Goal: Register for event/course

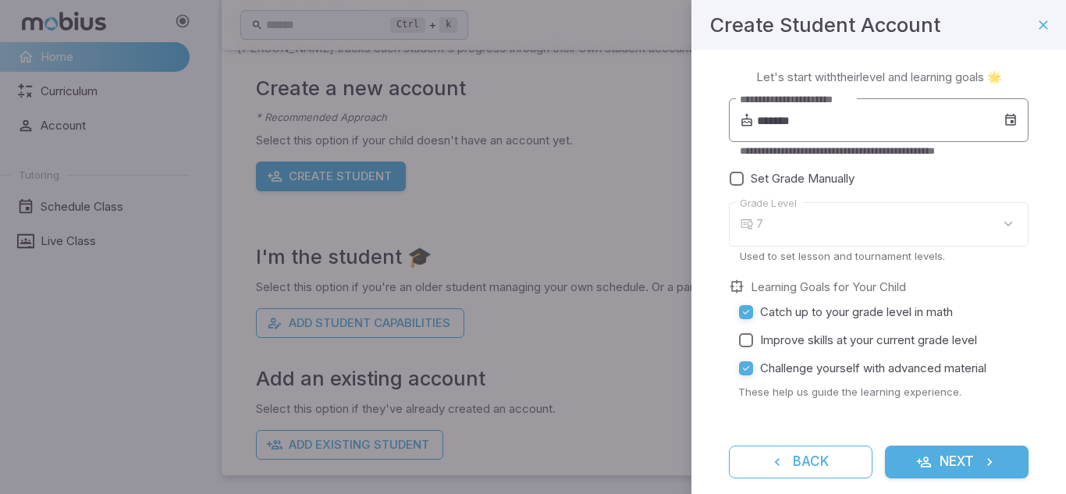
click at [833, 129] on input "*******" at bounding box center [880, 120] width 247 height 44
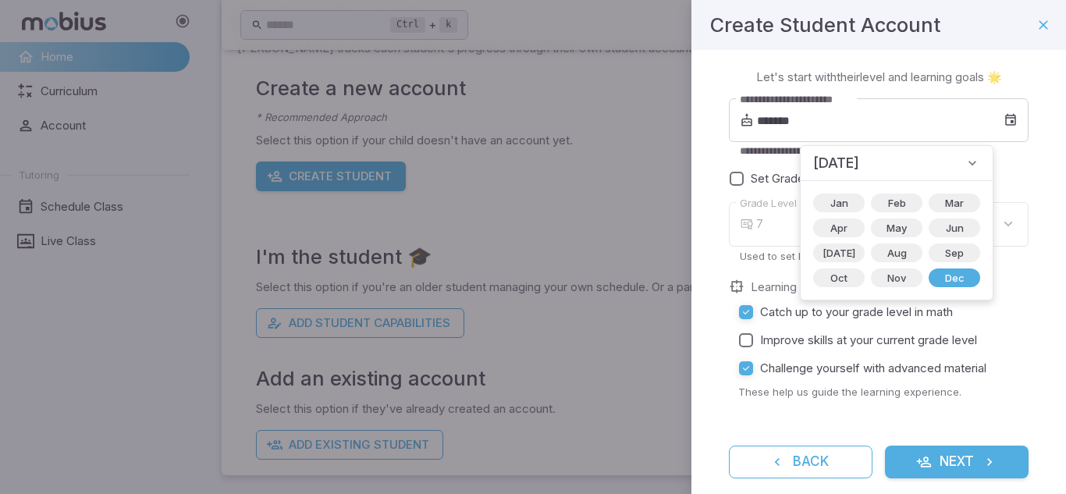
click at [806, 34] on h4 "Create Student Account" at bounding box center [825, 24] width 230 height 31
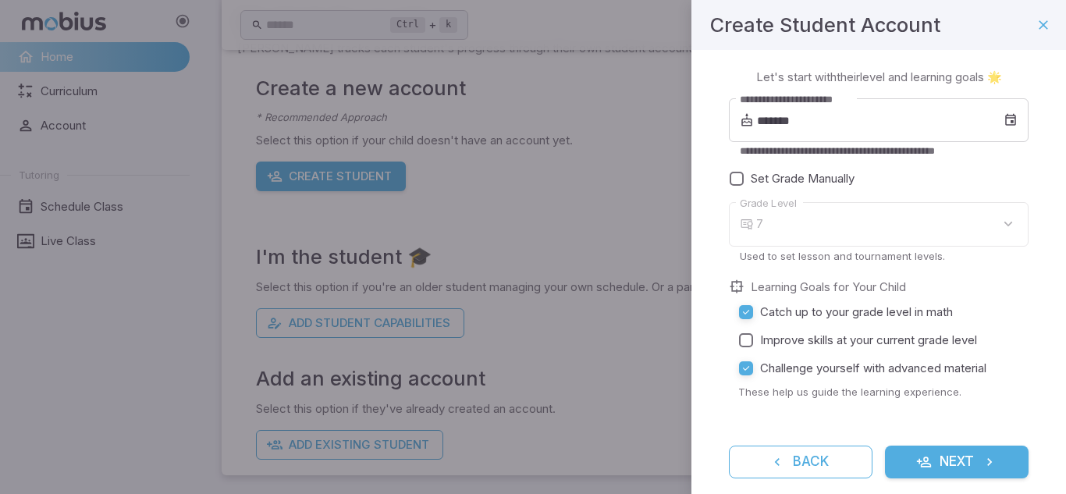
click at [776, 226] on div "7" at bounding box center [892, 224] width 272 height 44
click at [754, 223] on div "7 * Grade Level" at bounding box center [879, 224] width 300 height 44
click at [780, 218] on body "**********" at bounding box center [533, 185] width 1066 height 618
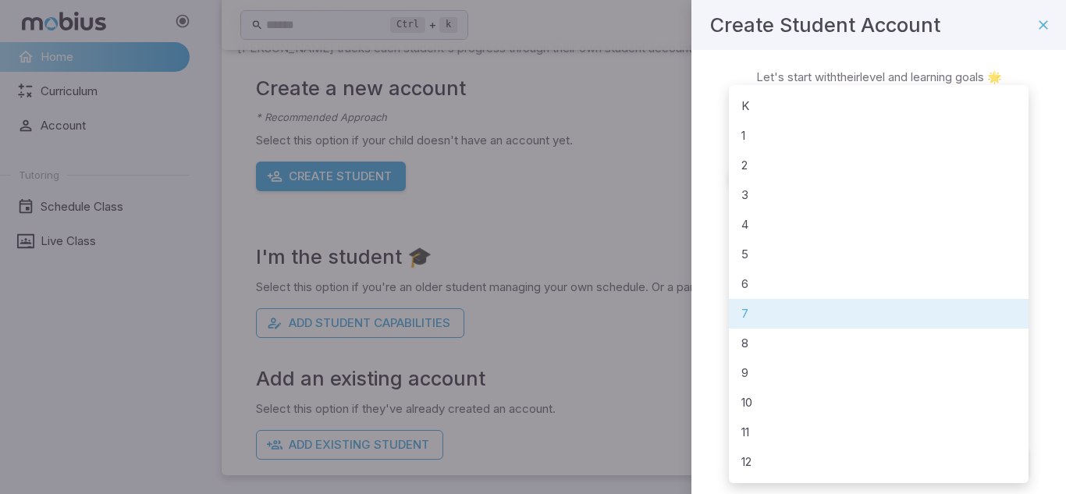
click at [752, 282] on li "6" at bounding box center [879, 284] width 300 height 30
type input "*"
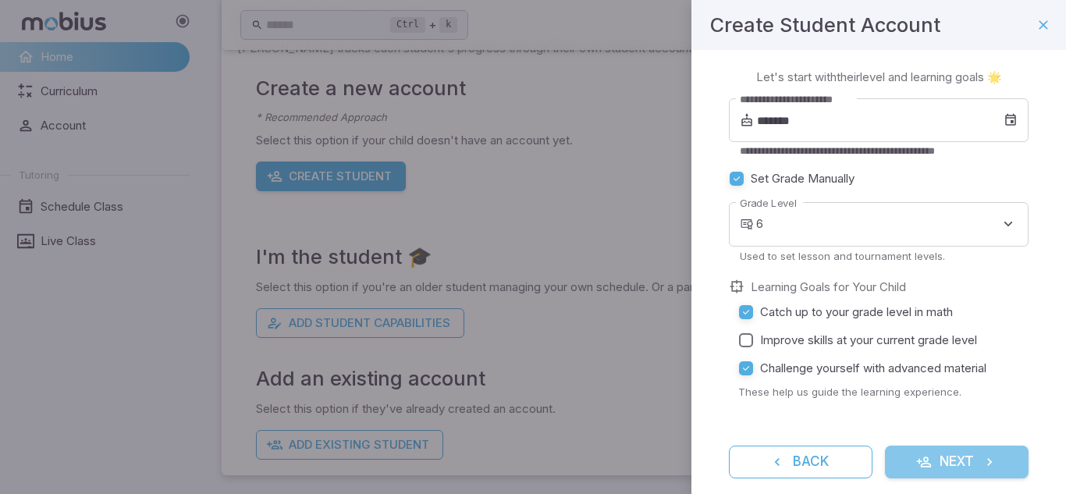
click at [913, 452] on button "Next" at bounding box center [957, 462] width 144 height 33
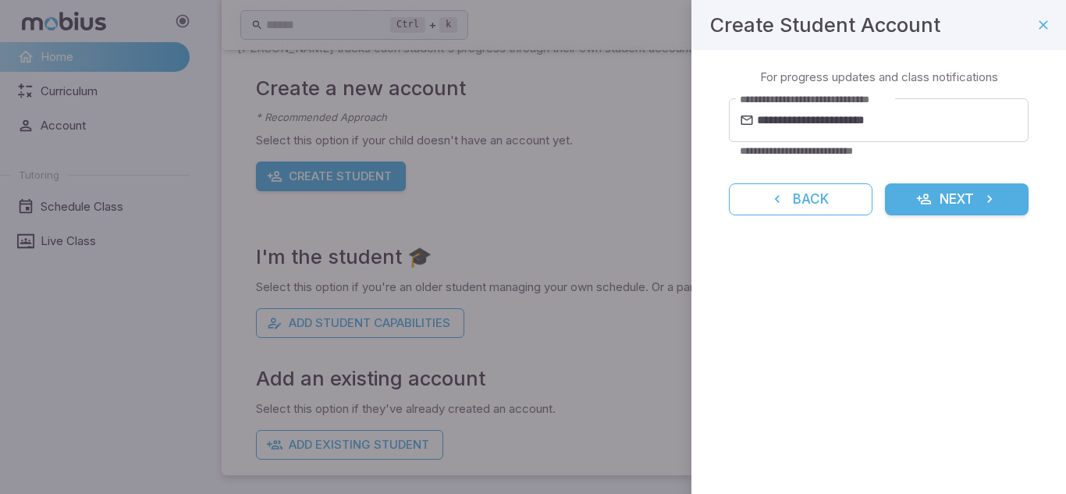
click at [943, 203] on button "Next" at bounding box center [957, 199] width 144 height 33
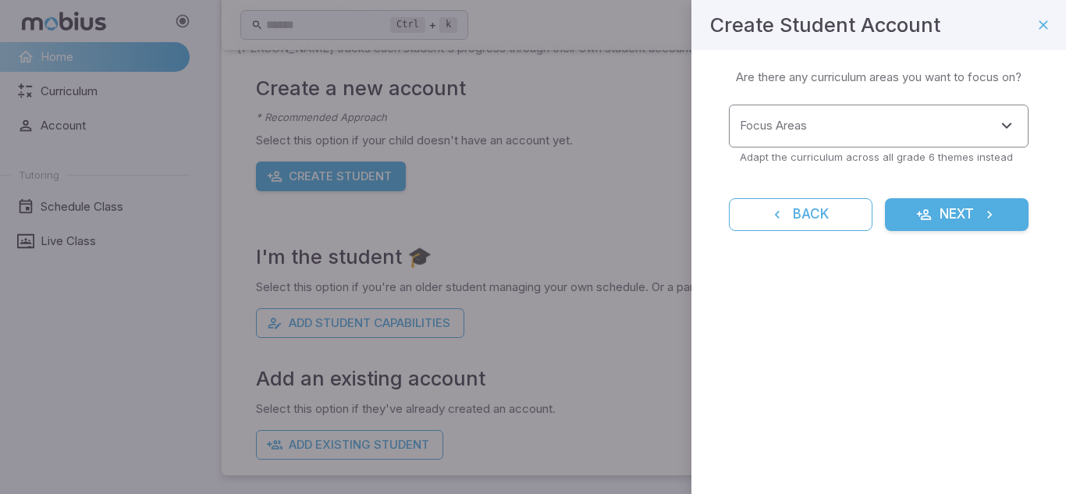
click at [830, 128] on input "Focus Areas" at bounding box center [867, 126] width 262 height 29
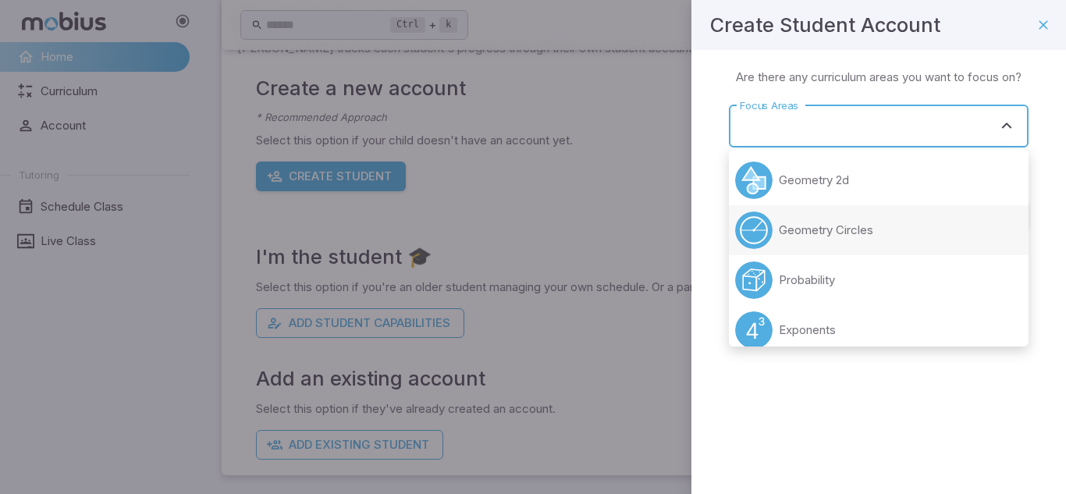
click at [860, 230] on p "Geometry Circles" at bounding box center [826, 230] width 94 height 17
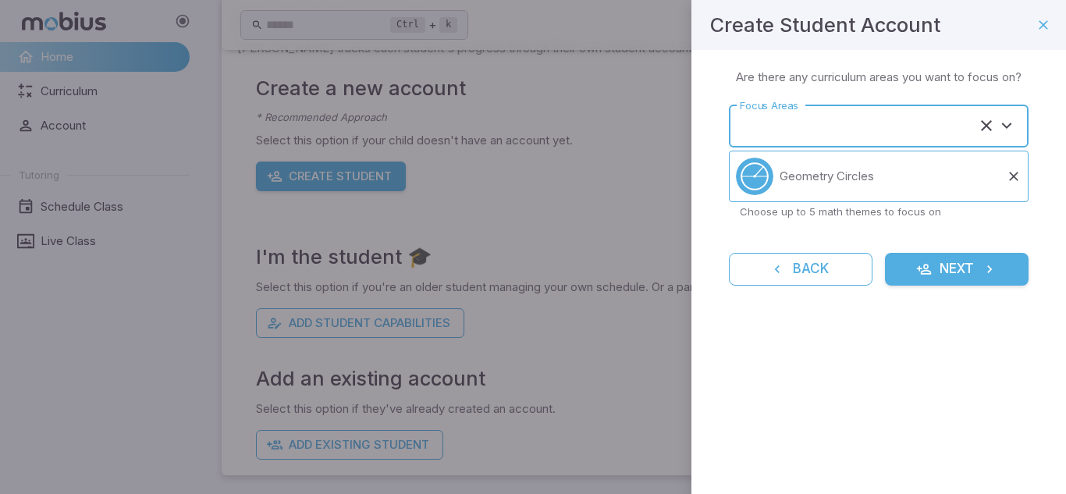
type input "**********"
click at [921, 275] on icon "submit" at bounding box center [924, 269] width 16 height 16
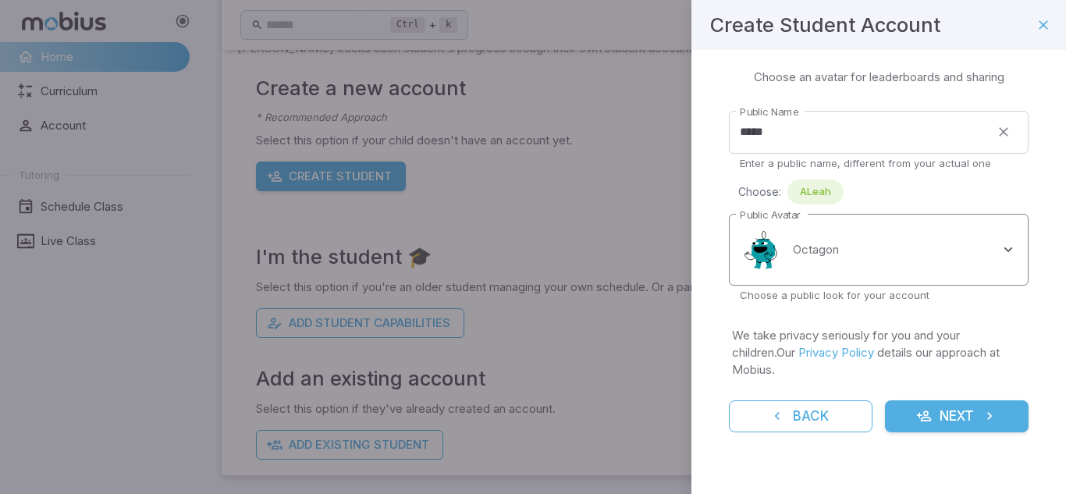
click at [862, 257] on body "Home Curriculum Account Tutoring Schedule Class Live Class Ctrl + k ​ Students …" at bounding box center [533, 185] width 1066 height 618
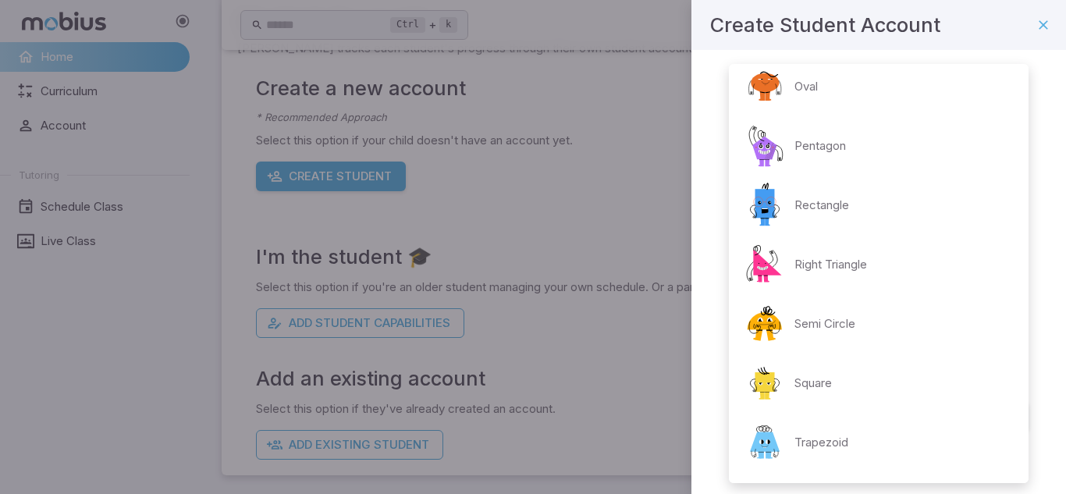
scroll to position [305, 0]
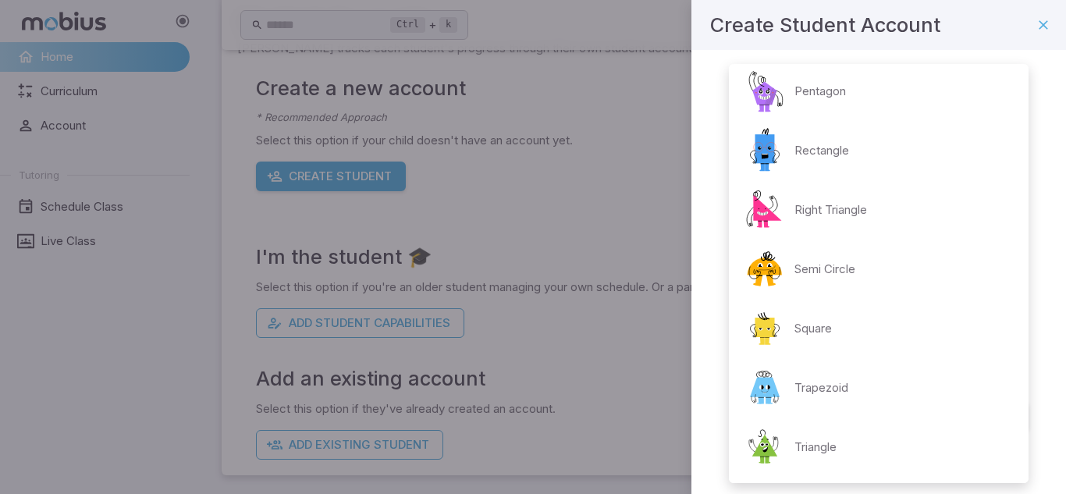
click at [801, 371] on div "Trapezoid" at bounding box center [794, 387] width 107 height 47
type input "**********"
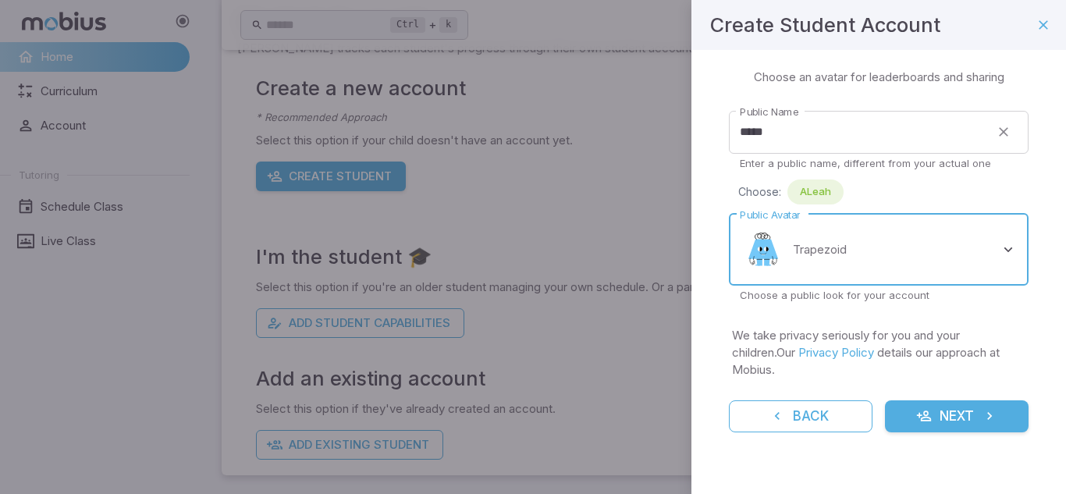
click at [916, 408] on icon "submit" at bounding box center [924, 416] width 16 height 16
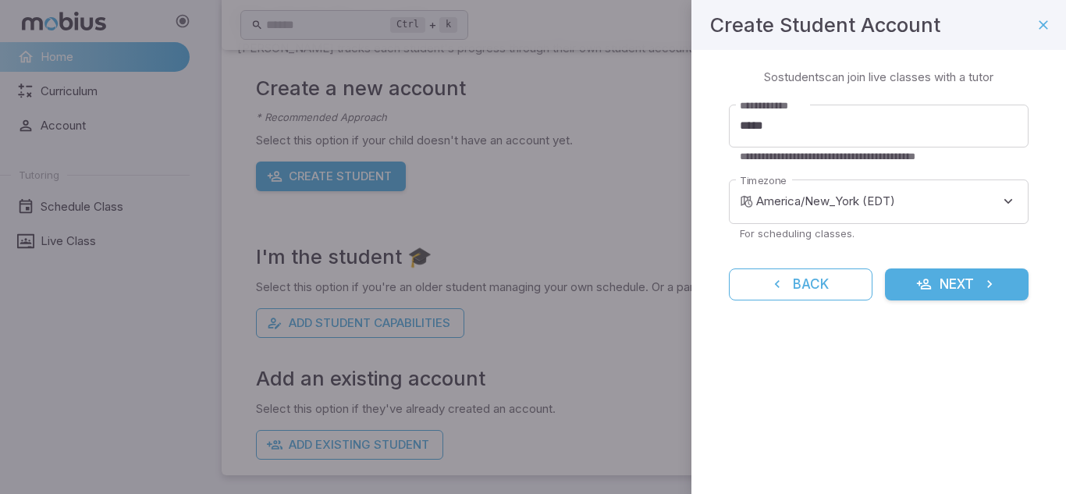
click at [919, 286] on icon "submit" at bounding box center [924, 284] width 16 height 16
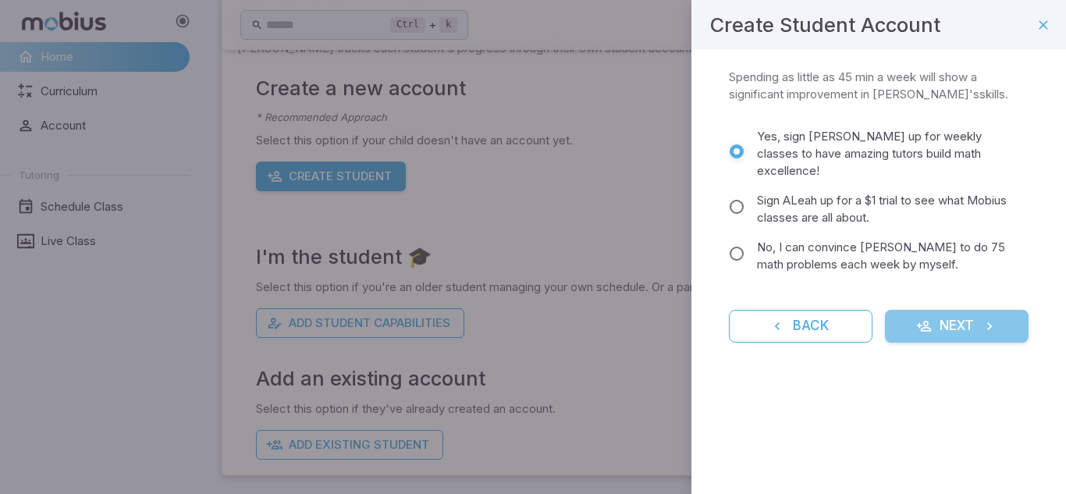
click at [923, 318] on icon "submit" at bounding box center [924, 326] width 16 height 16
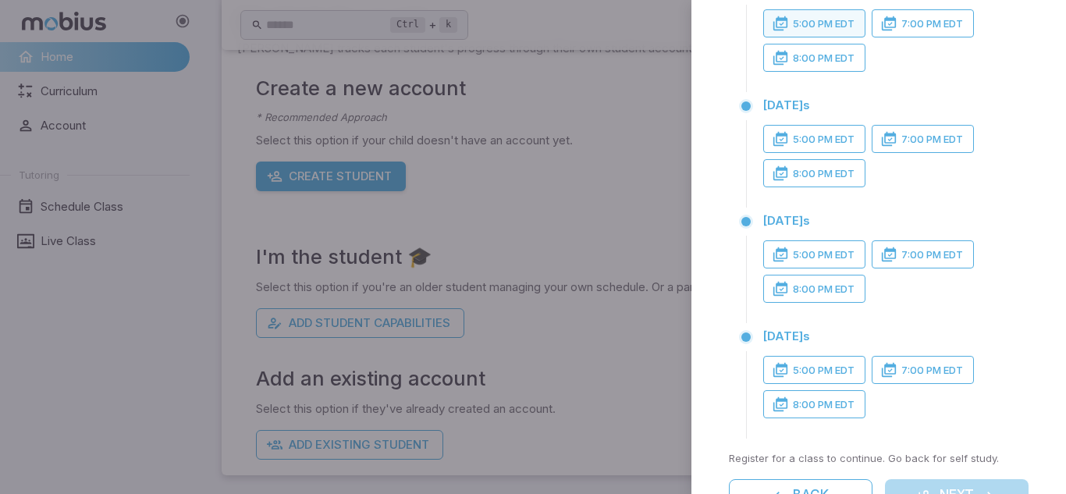
scroll to position [310, 0]
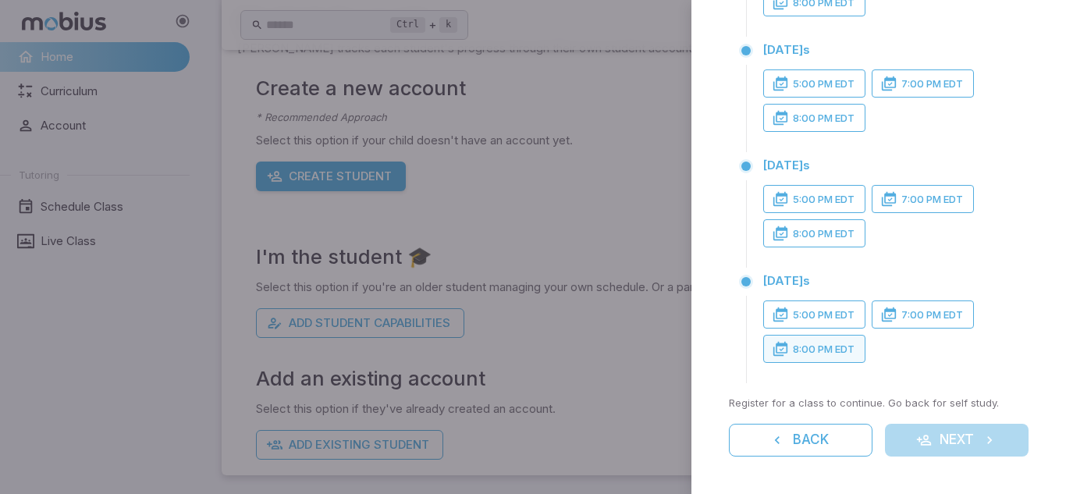
click at [821, 357] on button "8:00 PM EDT" at bounding box center [814, 349] width 102 height 28
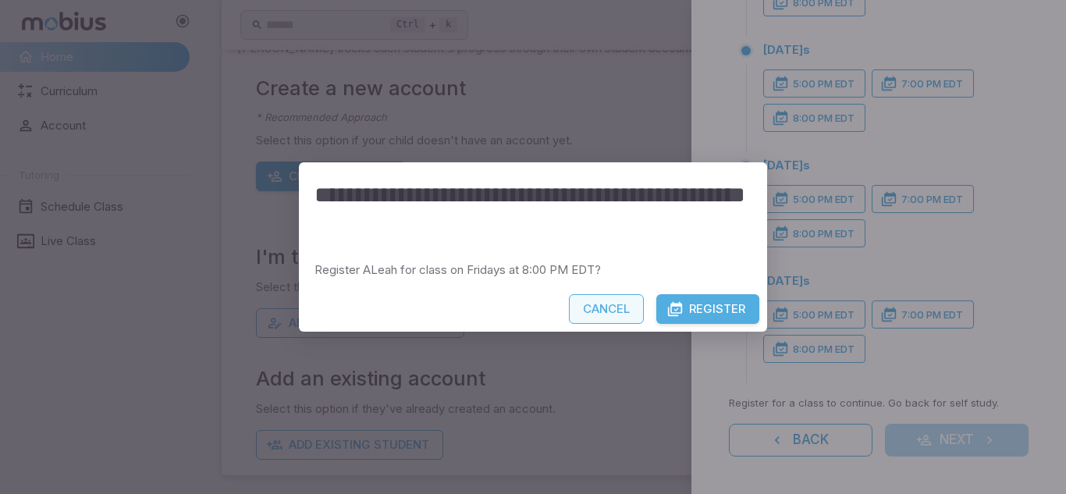
click at [602, 311] on button "Cancel" at bounding box center [606, 309] width 75 height 30
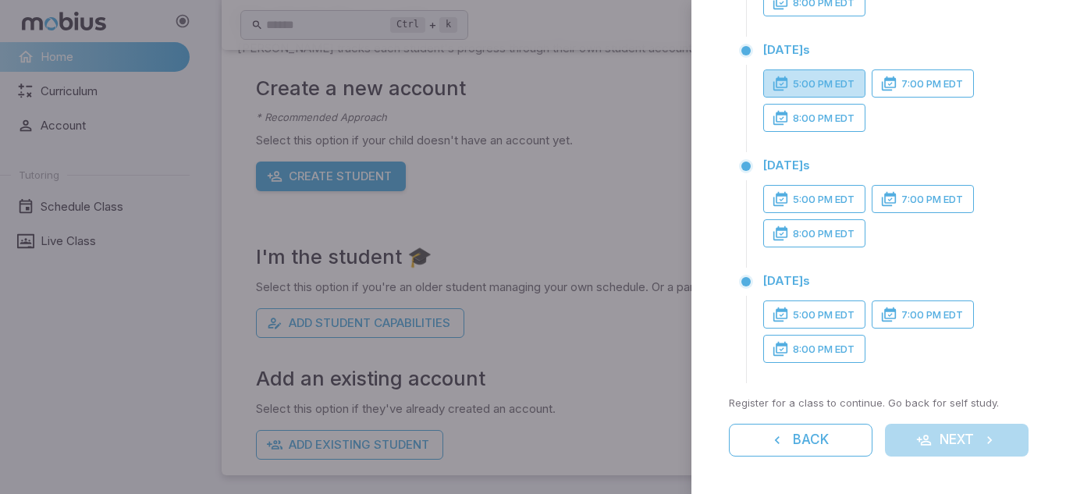
click at [784, 80] on icon "button" at bounding box center [780, 84] width 16 height 16
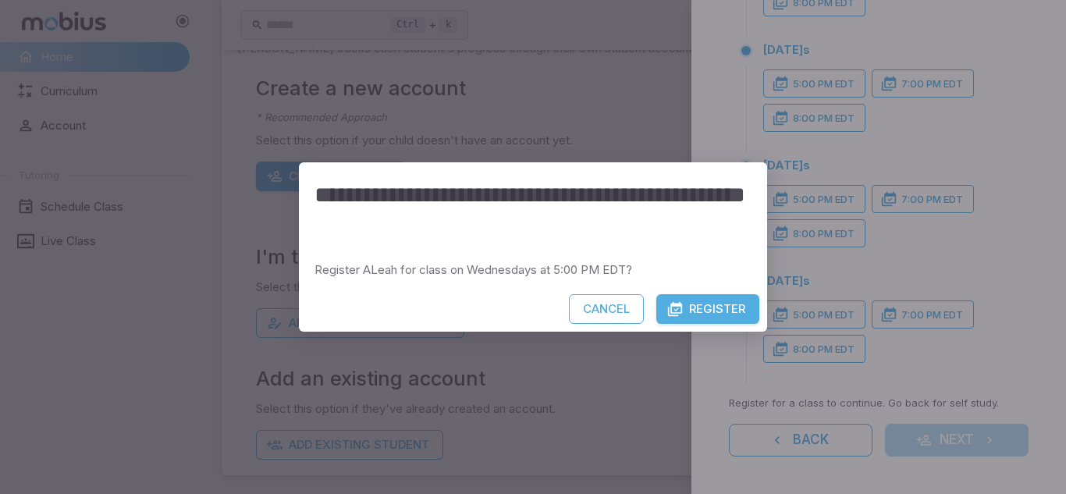
click at [725, 319] on button "Register" at bounding box center [707, 309] width 103 height 30
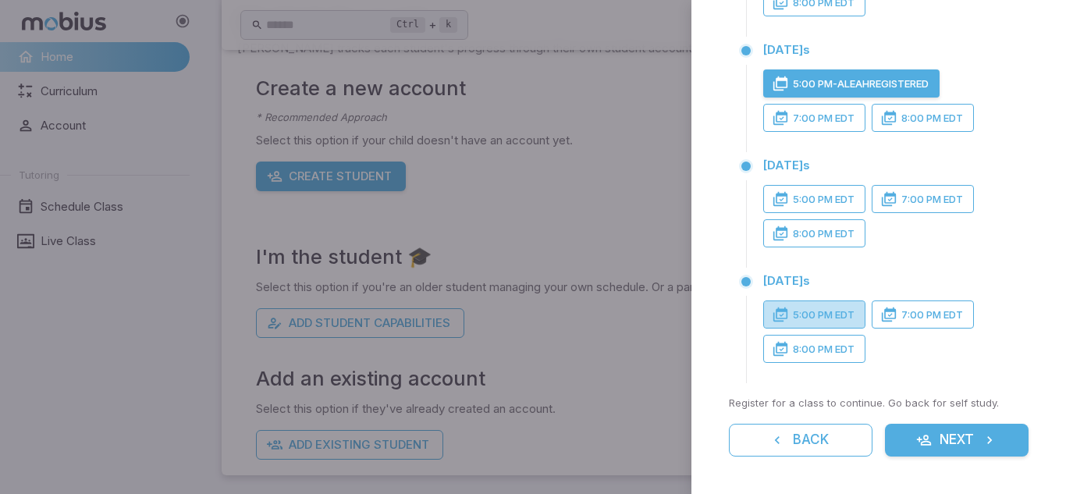
click at [800, 306] on button "5:00 PM EDT" at bounding box center [814, 314] width 102 height 28
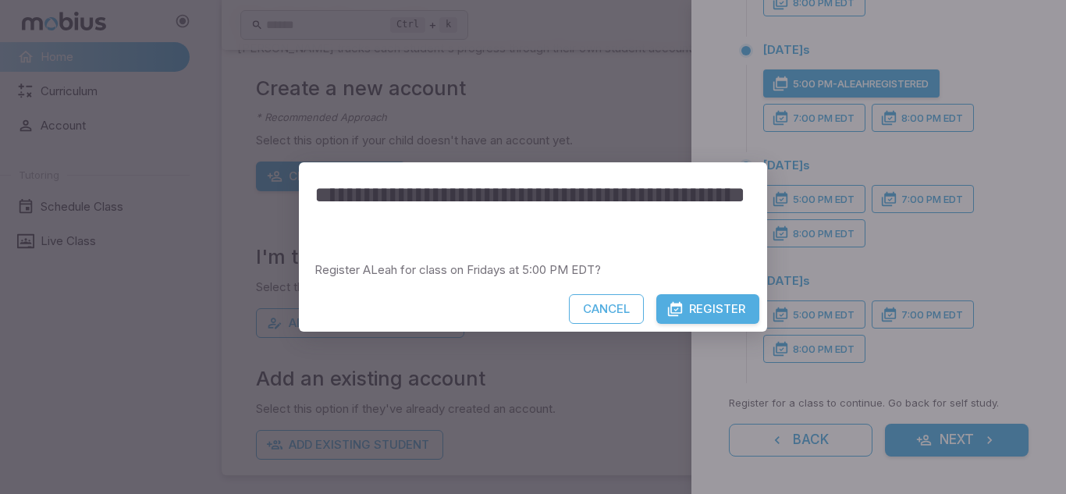
click at [705, 310] on button "Register" at bounding box center [707, 309] width 103 height 30
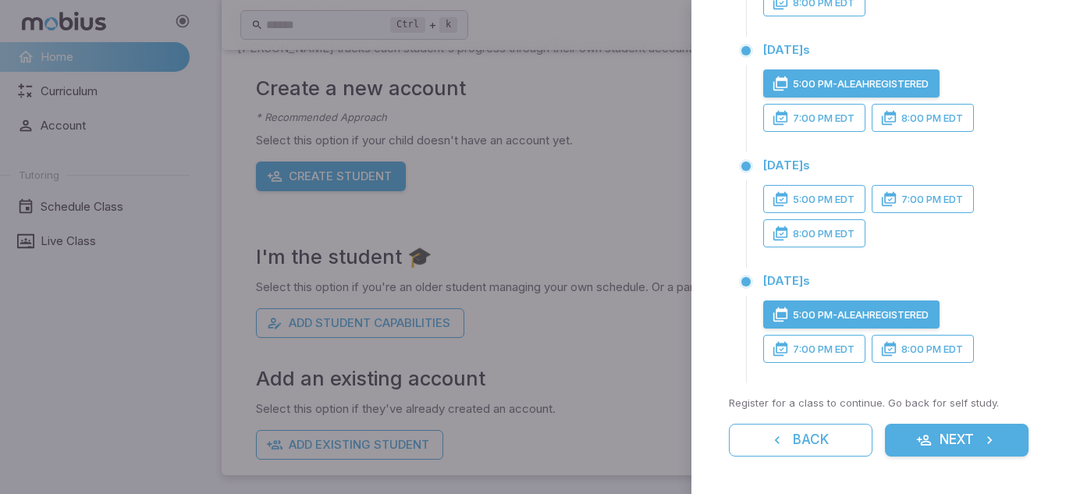
click at [914, 440] on button "Next" at bounding box center [957, 440] width 144 height 33
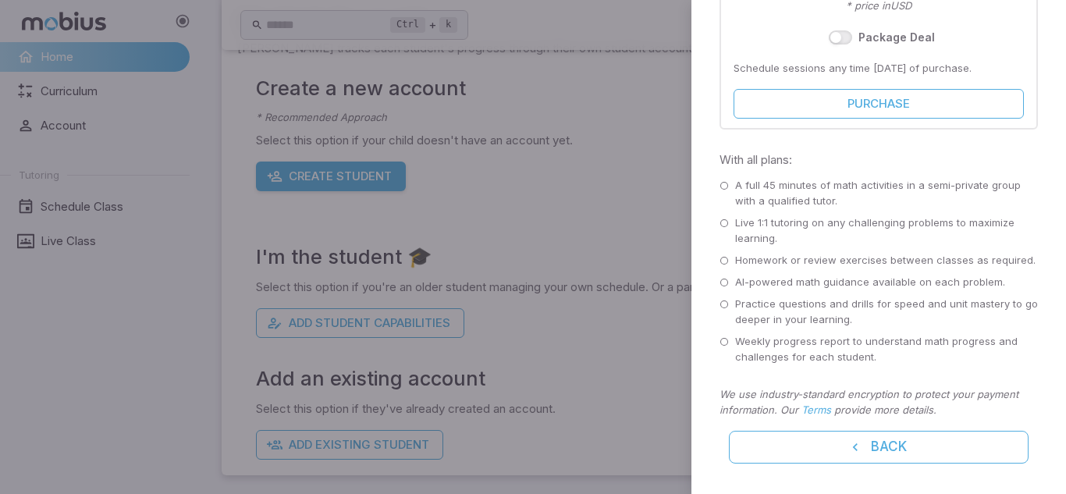
scroll to position [559, 0]
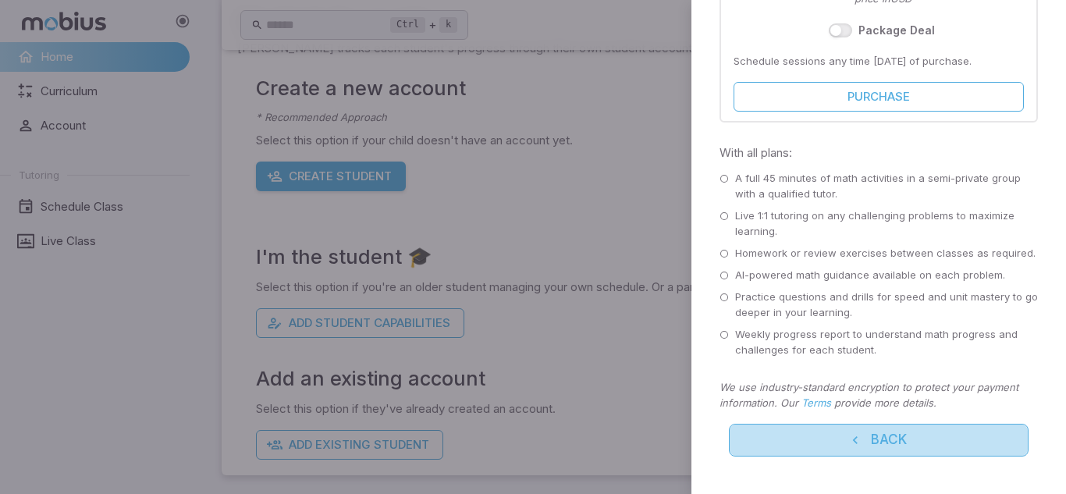
click at [829, 435] on button "Back" at bounding box center [879, 440] width 300 height 33
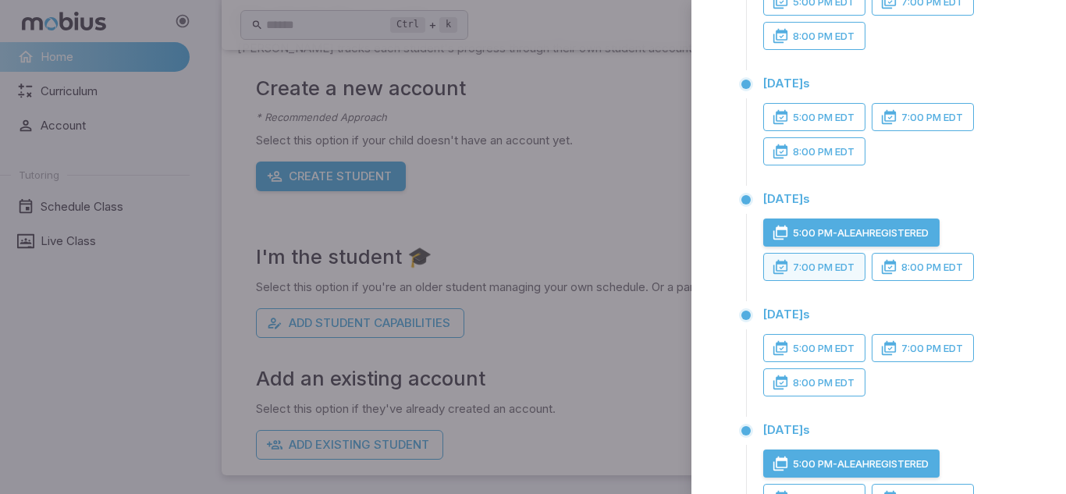
scroll to position [163, 0]
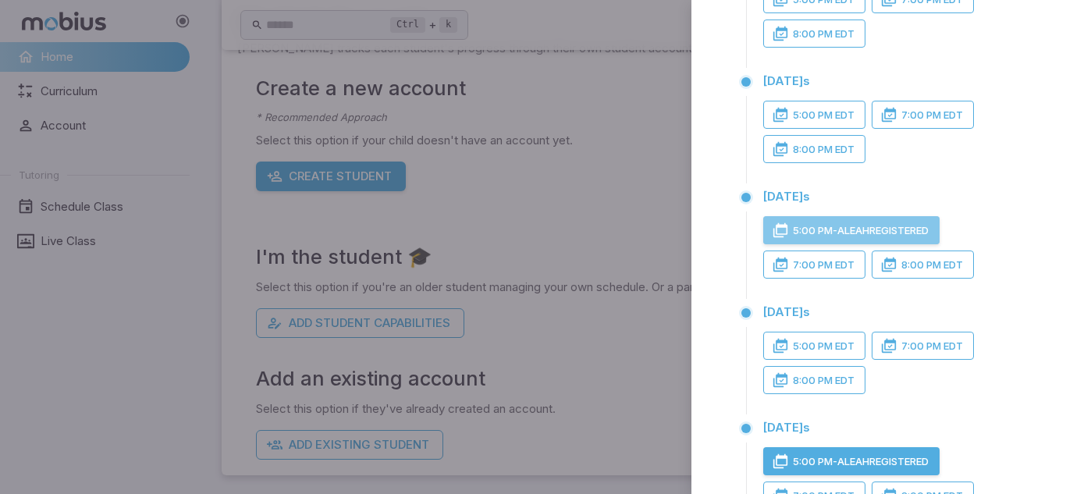
click at [796, 236] on button "5:00 PM - ALeah Registered" at bounding box center [851, 230] width 176 height 28
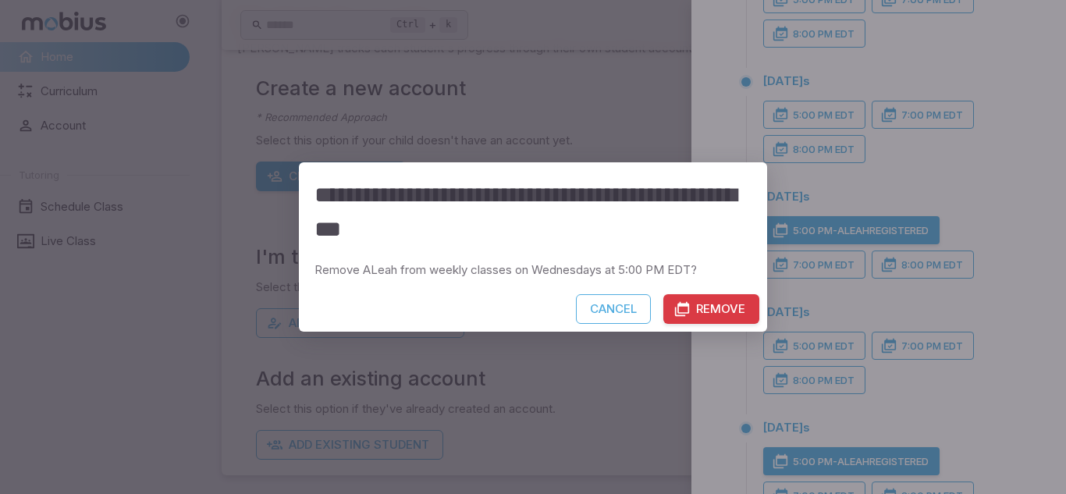
click at [682, 307] on icon "button" at bounding box center [682, 309] width 16 height 16
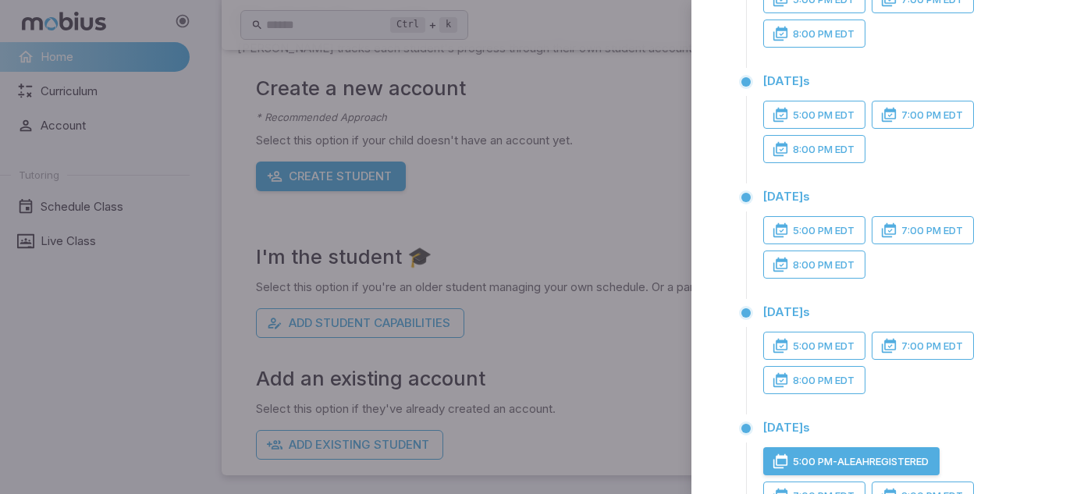
scroll to position [310, 0]
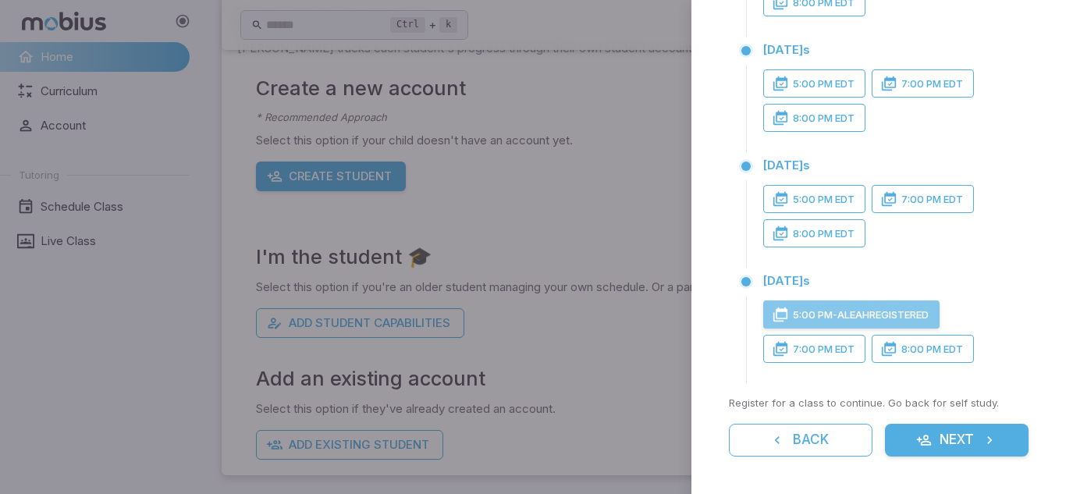
click at [844, 304] on button "5:00 PM - ALeah Registered" at bounding box center [851, 314] width 176 height 28
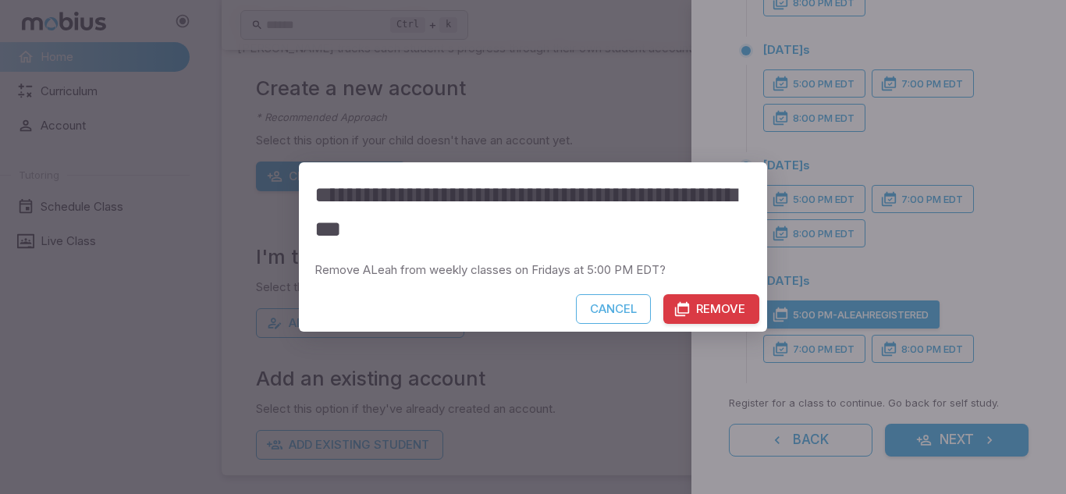
click at [712, 315] on button "Remove" at bounding box center [711, 309] width 96 height 30
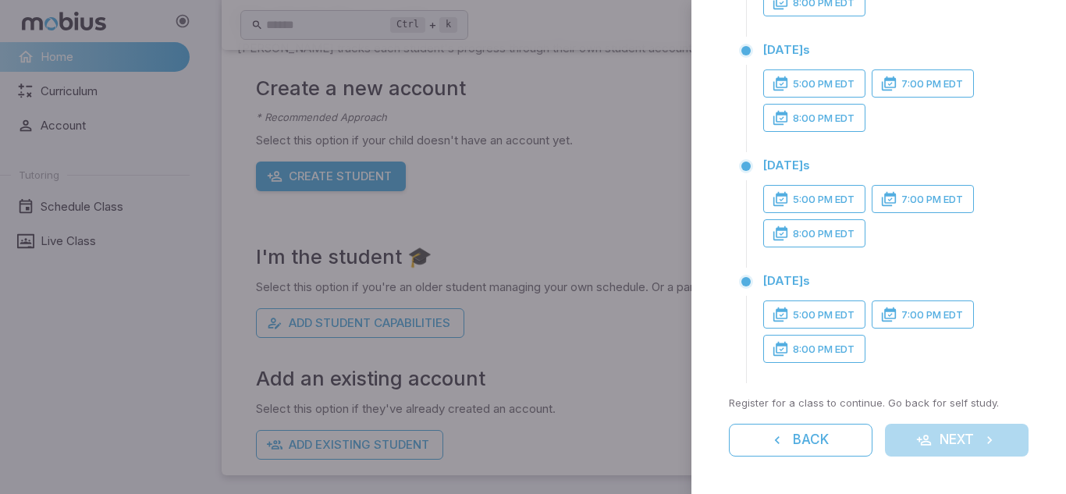
click at [921, 443] on div "Back Next" at bounding box center [879, 440] width 300 height 33
click at [840, 350] on button "8:00 PM EDT" at bounding box center [814, 349] width 102 height 28
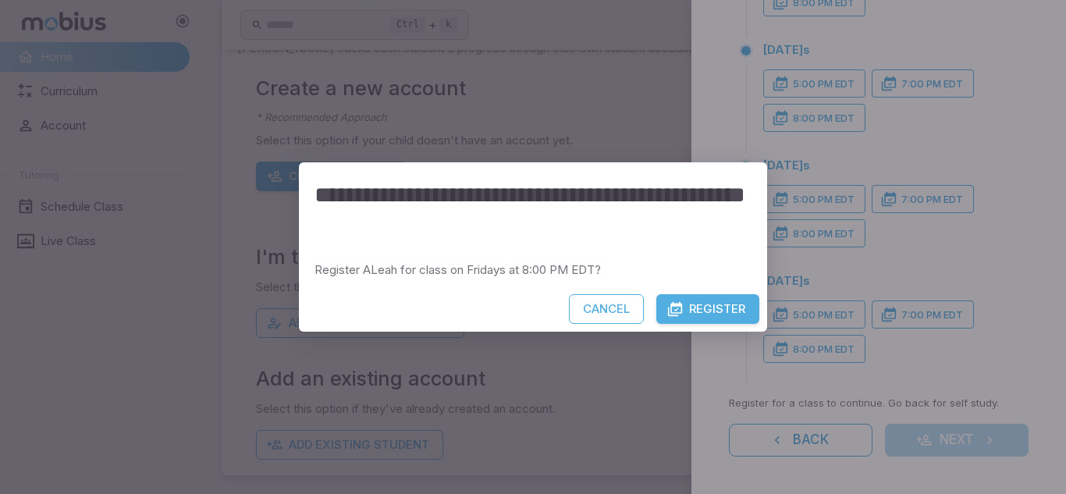
click at [709, 312] on button "Register" at bounding box center [707, 309] width 103 height 30
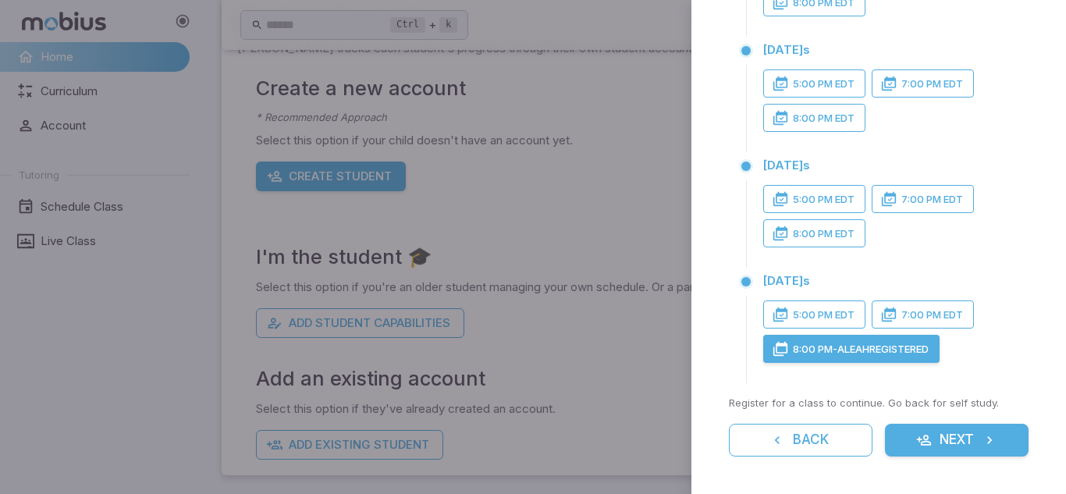
click at [922, 439] on icon "button" at bounding box center [924, 440] width 16 height 16
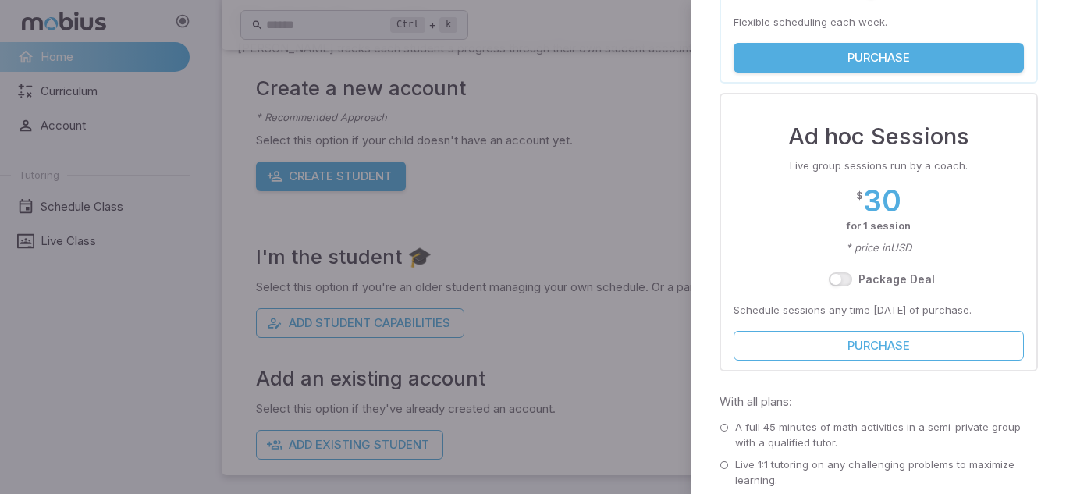
scroll to position [559, 0]
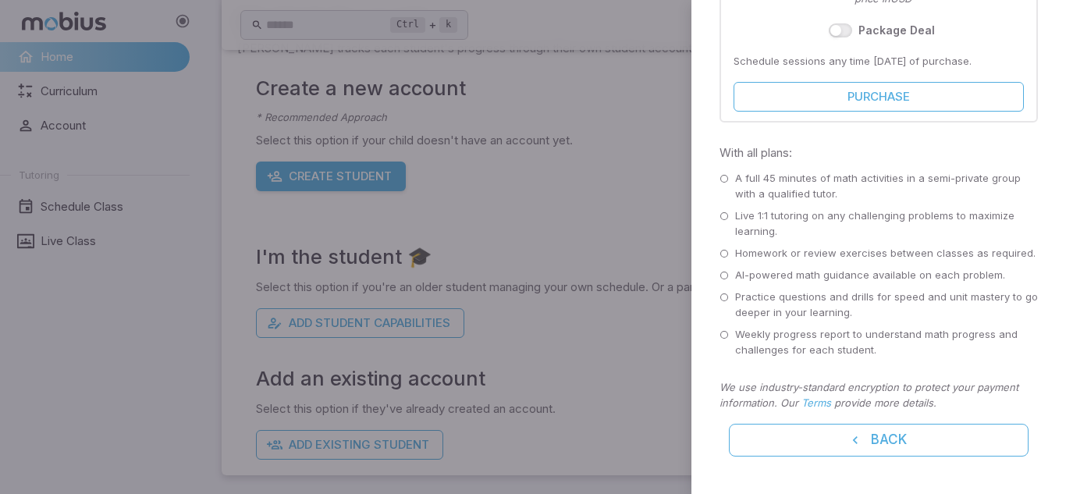
click at [478, 172] on div at bounding box center [533, 247] width 1066 height 494
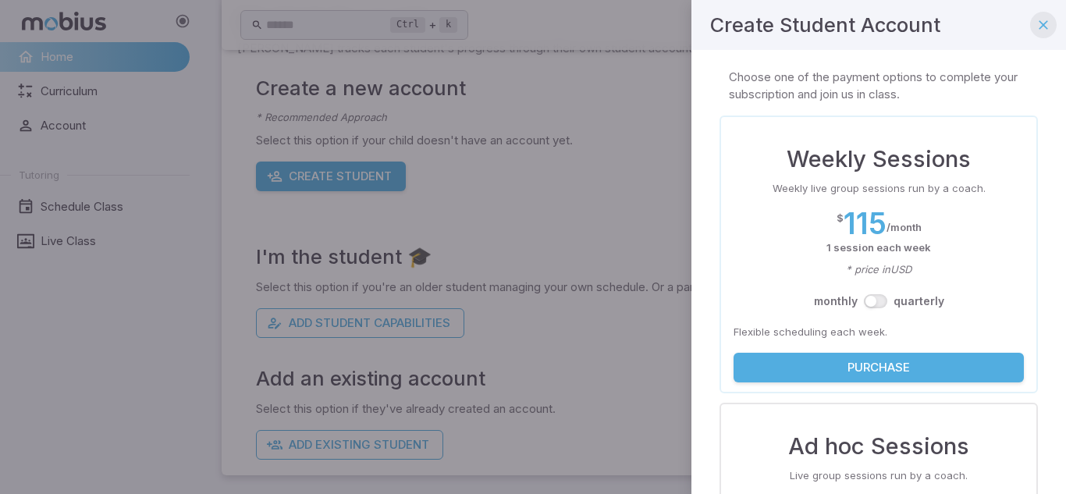
click at [1042, 16] on button "button" at bounding box center [1043, 25] width 27 height 27
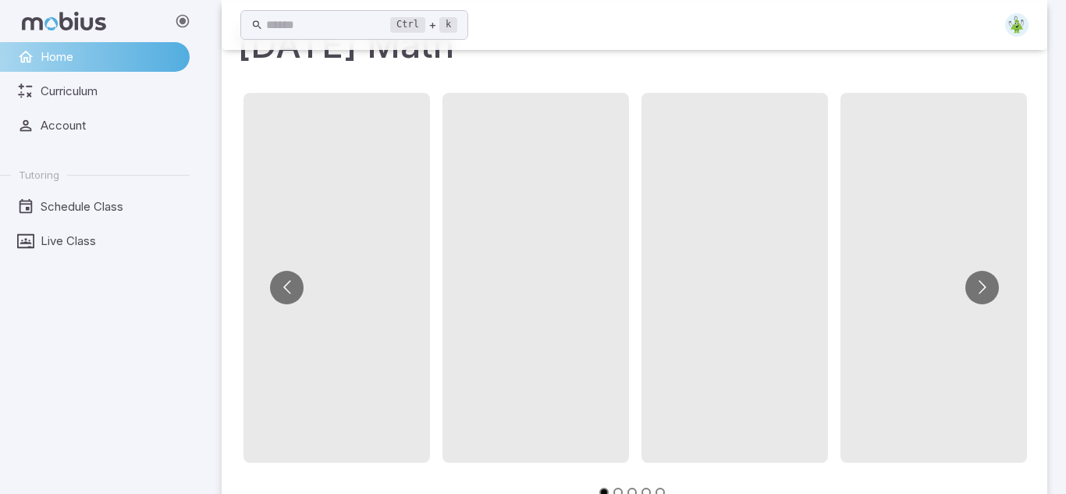
scroll to position [137, 0]
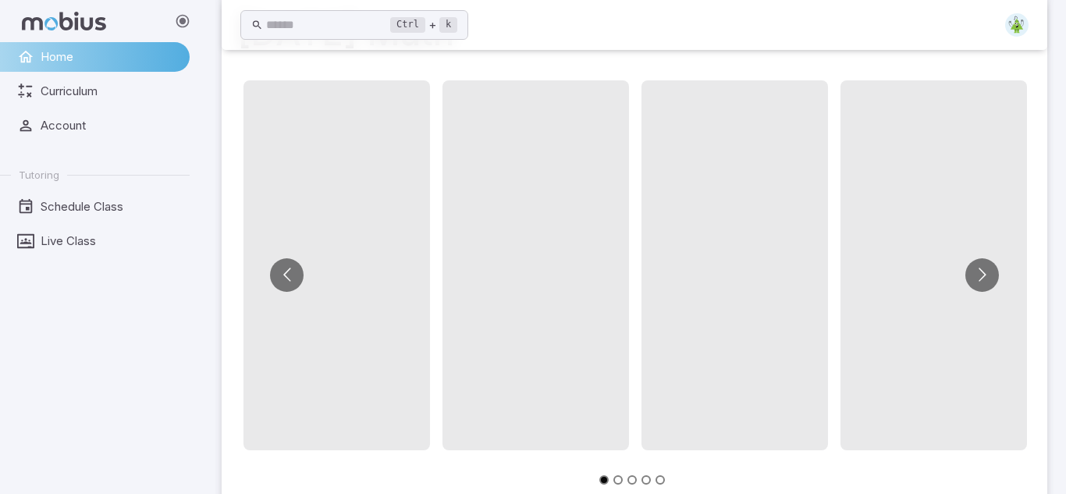
click at [423, 324] on span at bounding box center [336, 265] width 186 height 370
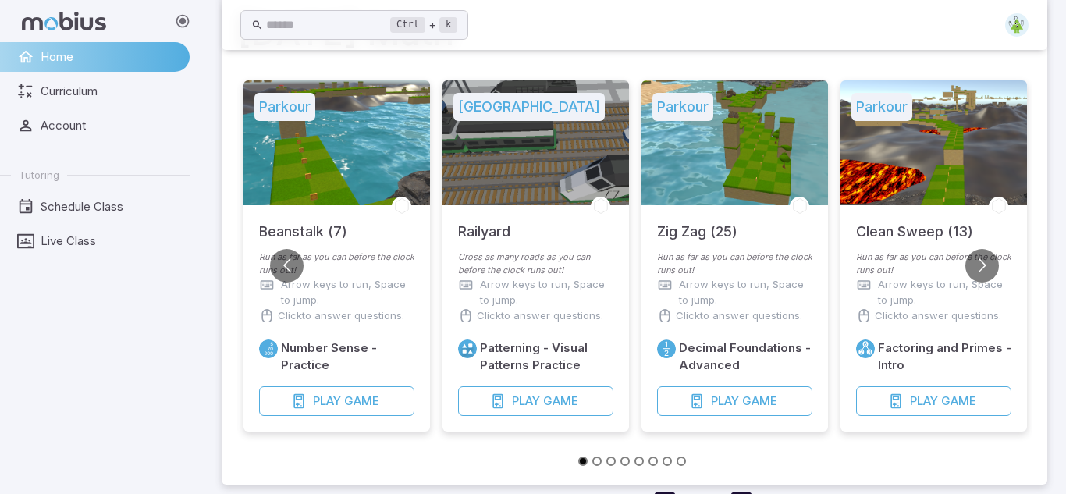
scroll to position [147, 0]
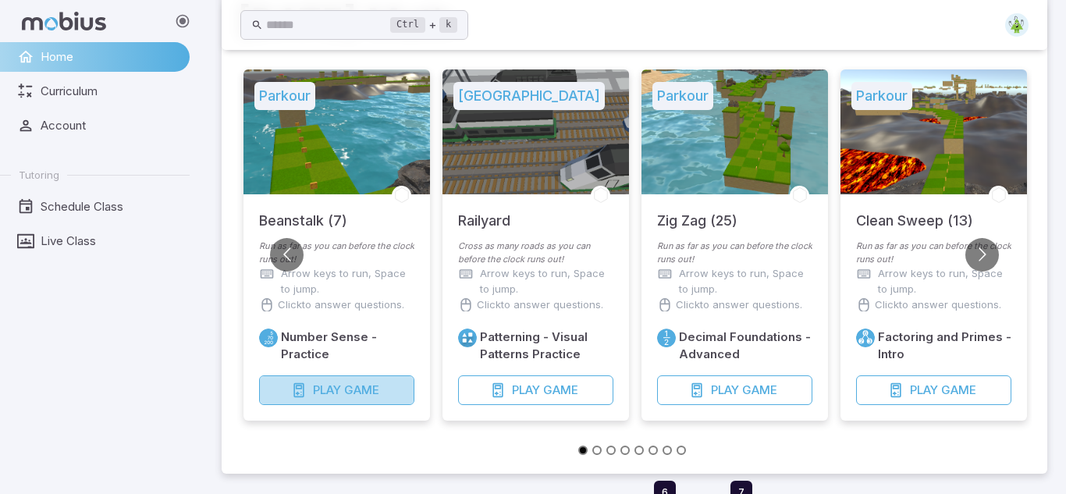
click at [321, 397] on span "Play" at bounding box center [327, 390] width 28 height 17
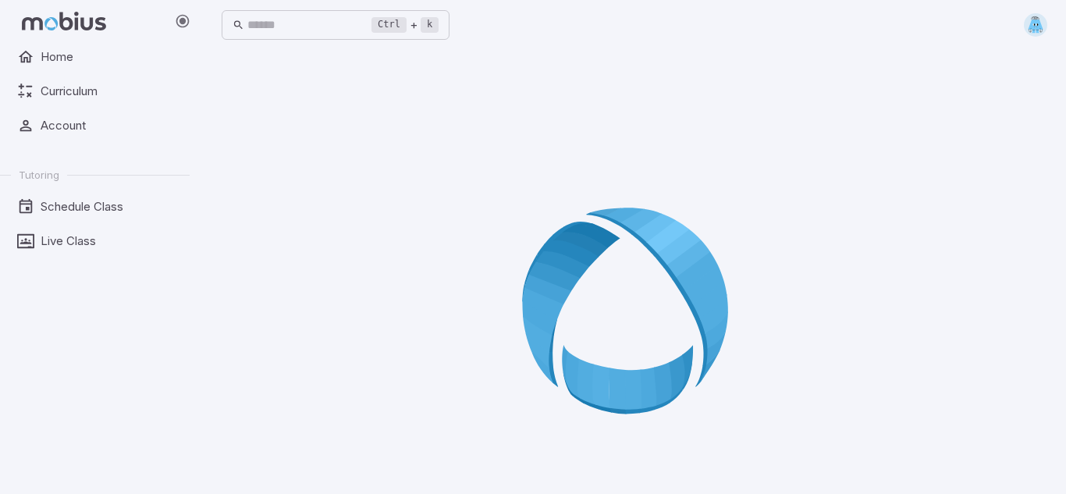
click at [661, 282] on icon at bounding box center [634, 316] width 225 height 225
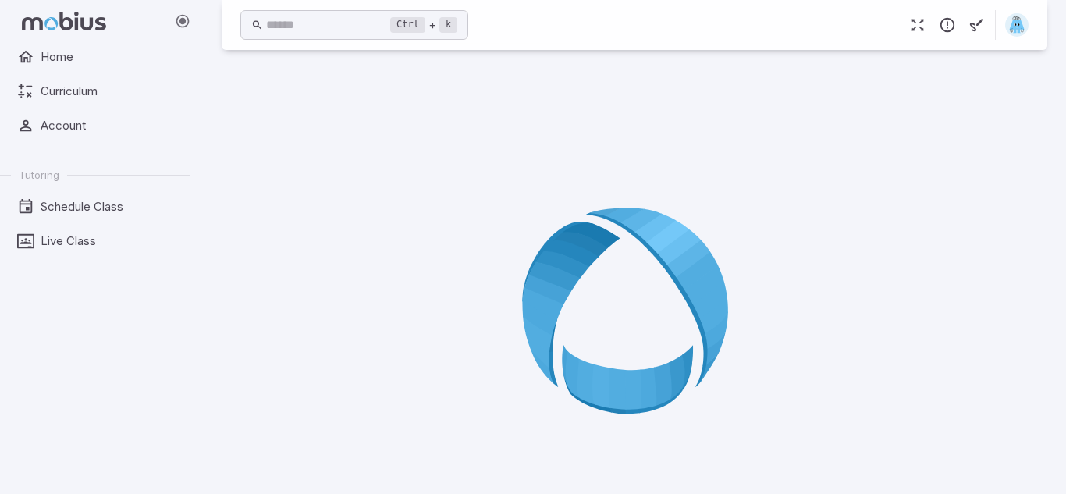
scroll to position [87, 0]
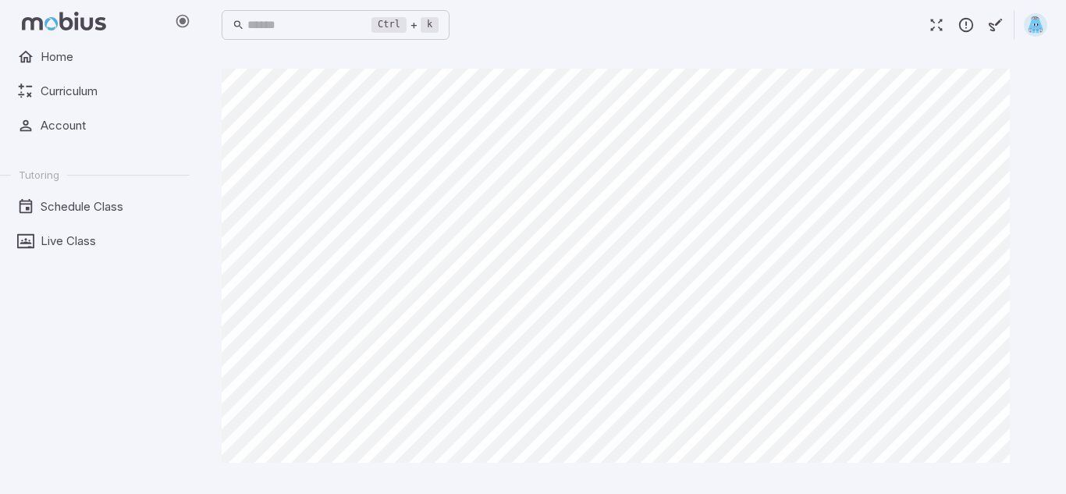
click at [807, 475] on main "Canvas actions 100 % Exit zen mode" at bounding box center [634, 272] width 863 height 444
